Goal: Task Accomplishment & Management: Manage account settings

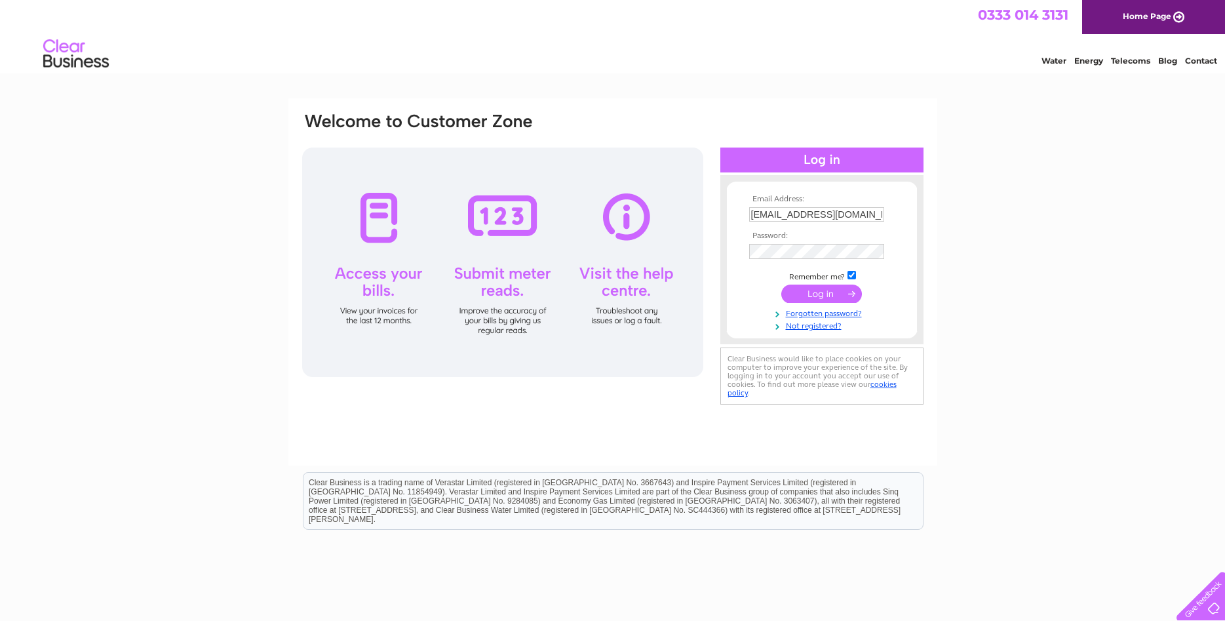
click at [809, 294] on input "submit" at bounding box center [821, 293] width 81 height 18
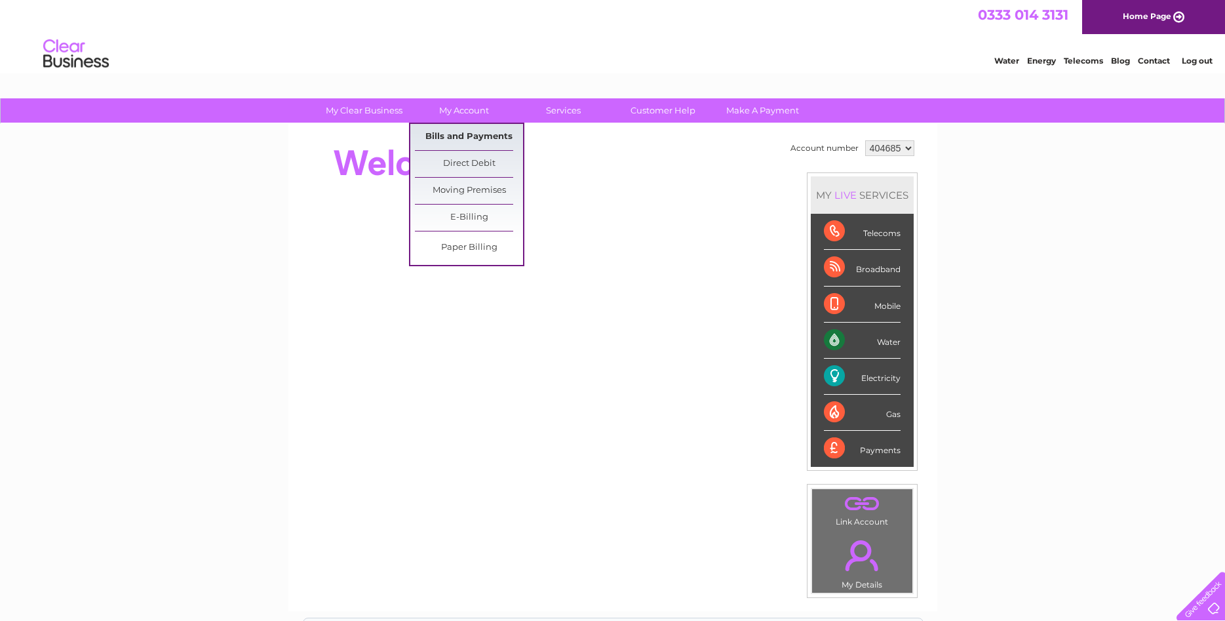
click at [484, 132] on link "Bills and Payments" at bounding box center [469, 137] width 108 height 26
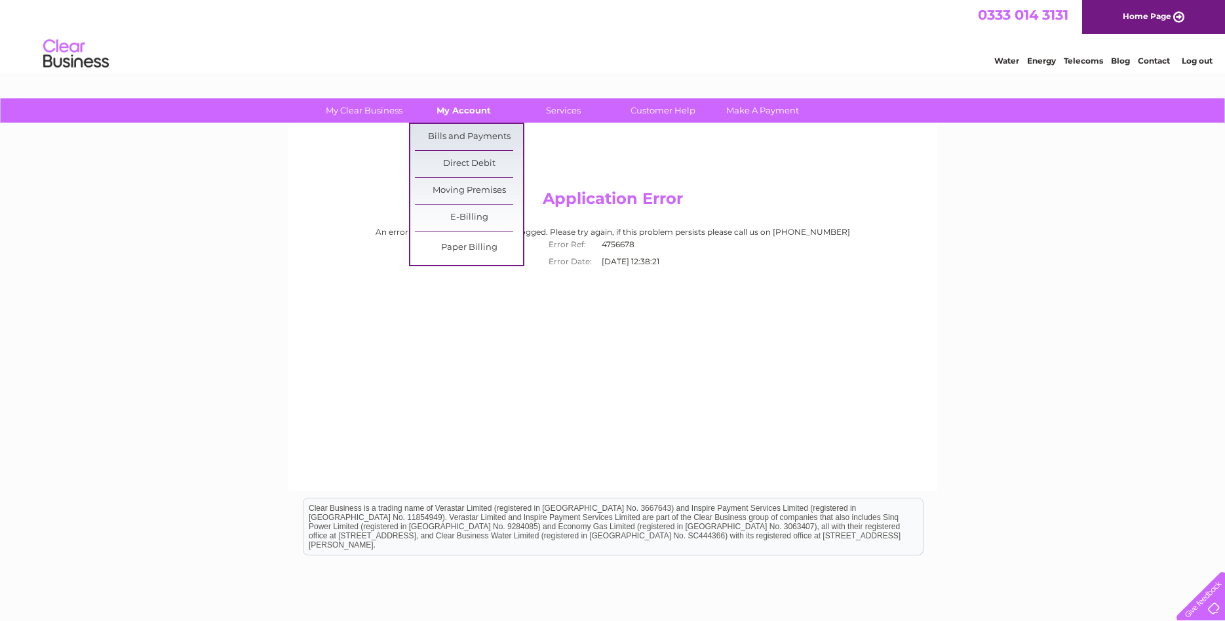
click at [435, 107] on link "My Account" at bounding box center [464, 110] width 108 height 24
click at [443, 130] on link "Bills and Payments" at bounding box center [469, 137] width 108 height 26
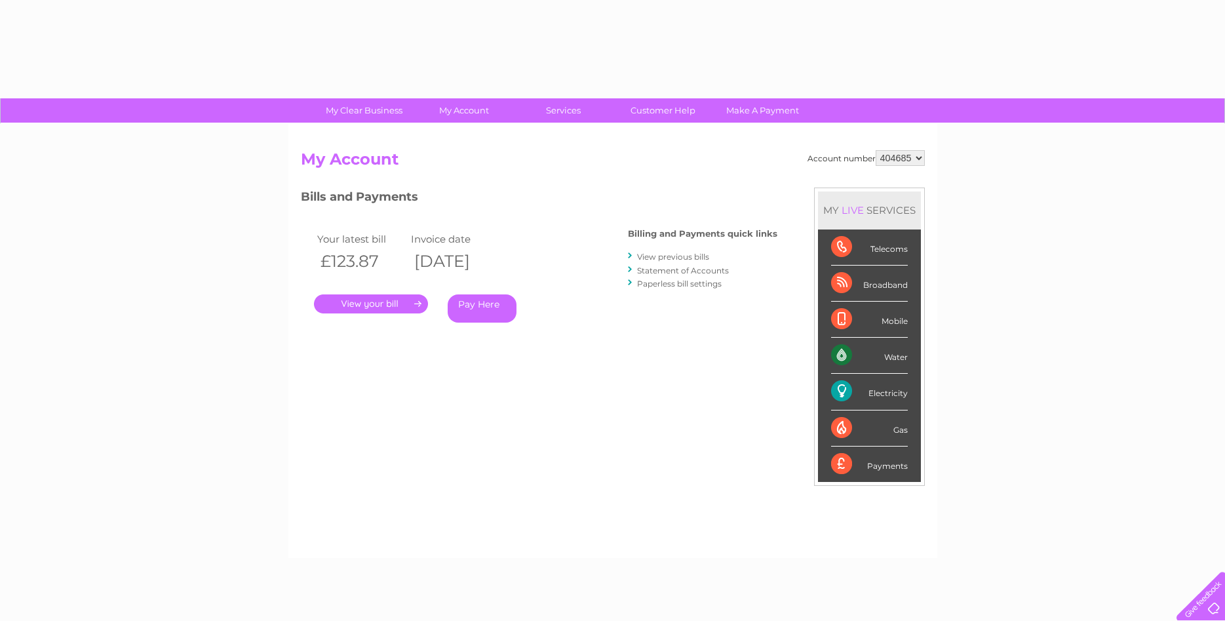
click at [386, 305] on link "." at bounding box center [371, 303] width 114 height 19
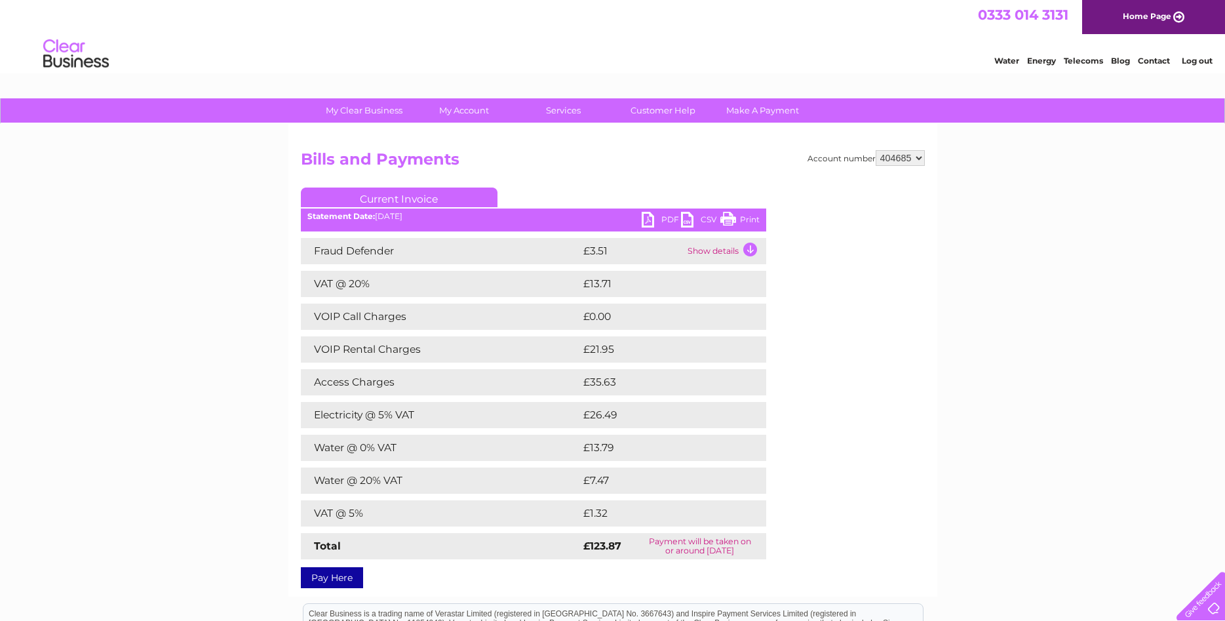
click at [642, 219] on link "PDF" at bounding box center [661, 221] width 39 height 19
click at [1188, 64] on link "Log out" at bounding box center [1197, 61] width 31 height 10
